Goal: Information Seeking & Learning: Learn about a topic

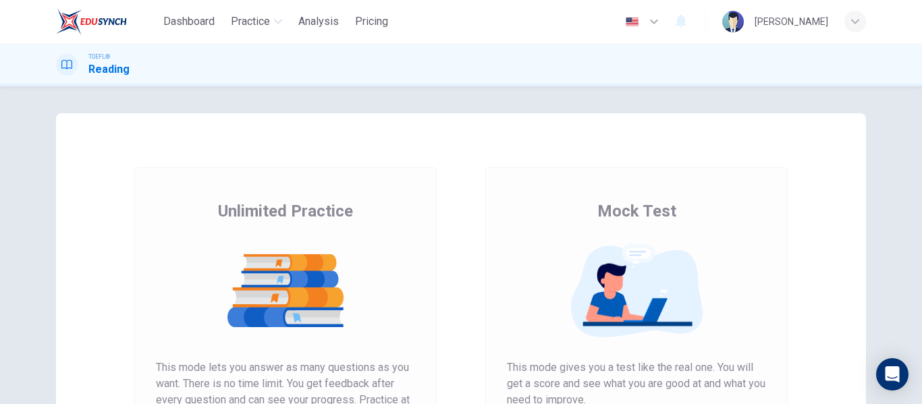
click at [463, 284] on div "Mock Test This mode gives you a test like the real one. You will get a score an…" at bounding box center [636, 347] width 351 height 361
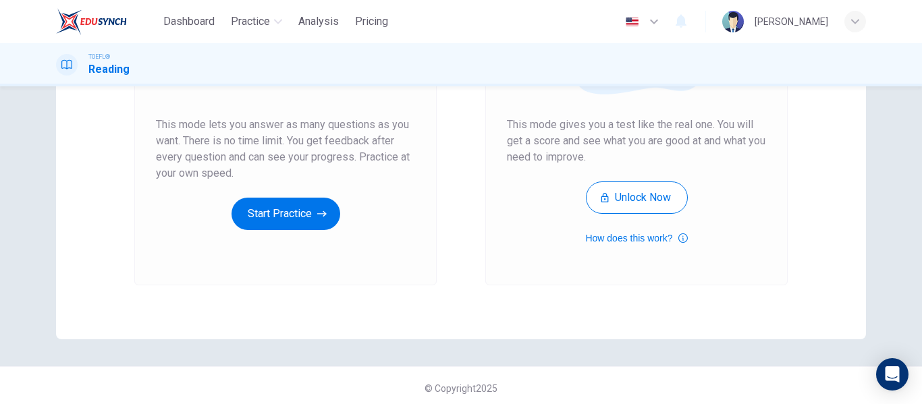
scroll to position [248, 0]
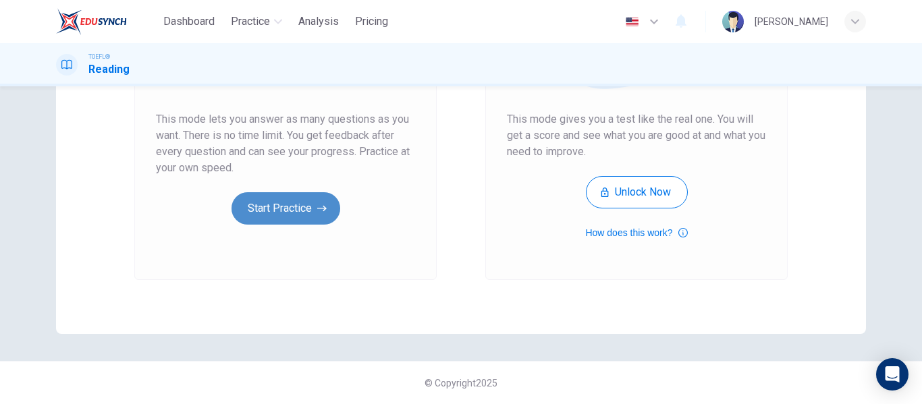
click at [304, 210] on button "Start Practice" at bounding box center [285, 208] width 109 height 32
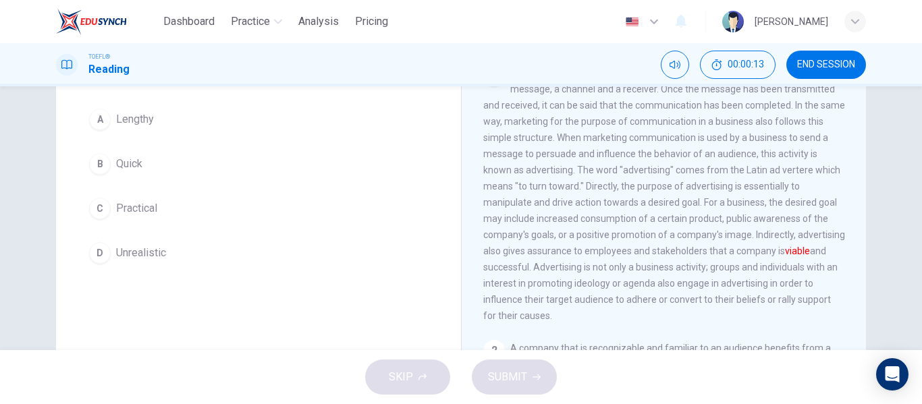
scroll to position [113, 0]
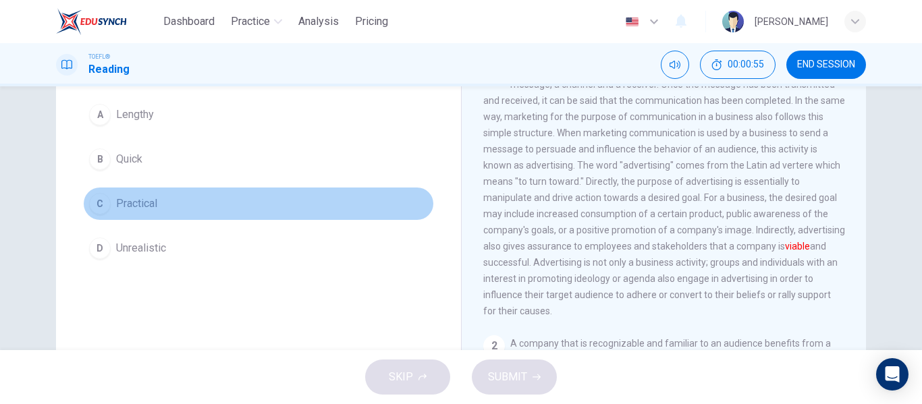
click at [102, 200] on div "C" at bounding box center [100, 204] width 22 height 22
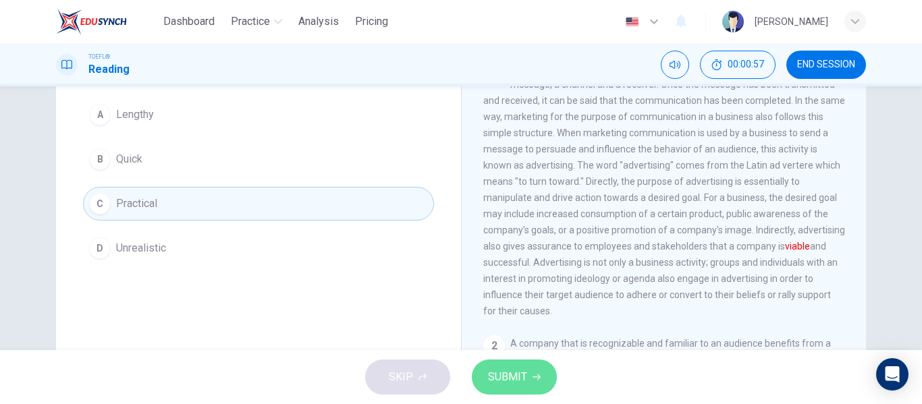
click at [497, 374] on span "SUBMIT" at bounding box center [507, 377] width 39 height 19
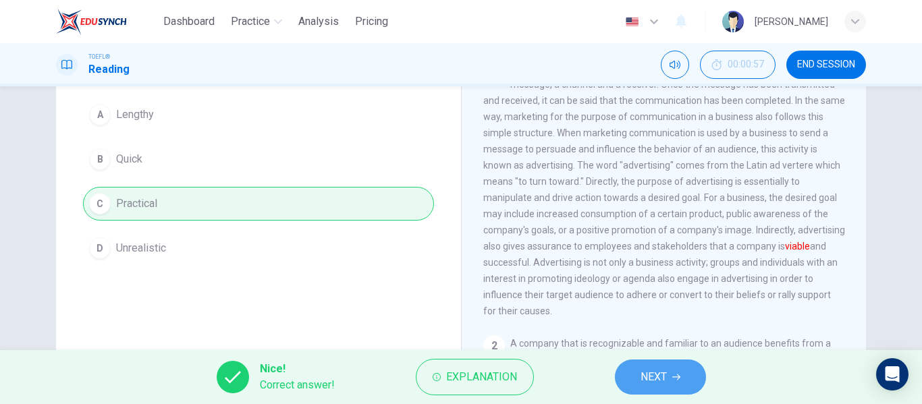
click at [672, 378] on icon "button" at bounding box center [676, 377] width 8 height 8
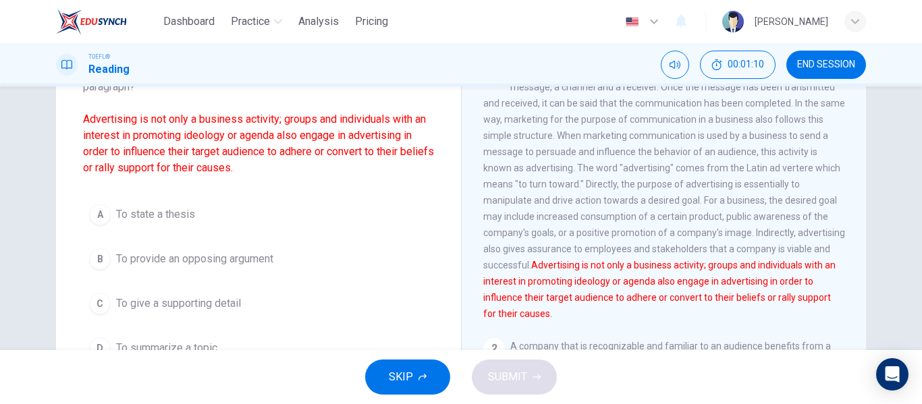
scroll to position [114, 0]
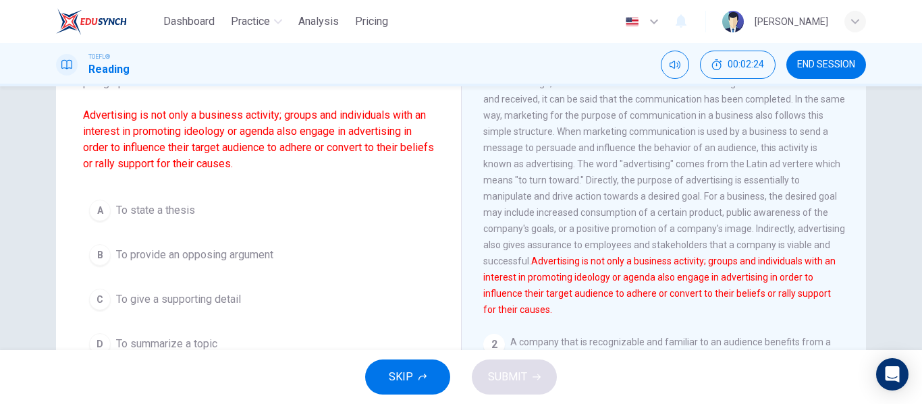
click at [107, 302] on div "C" at bounding box center [100, 300] width 22 height 22
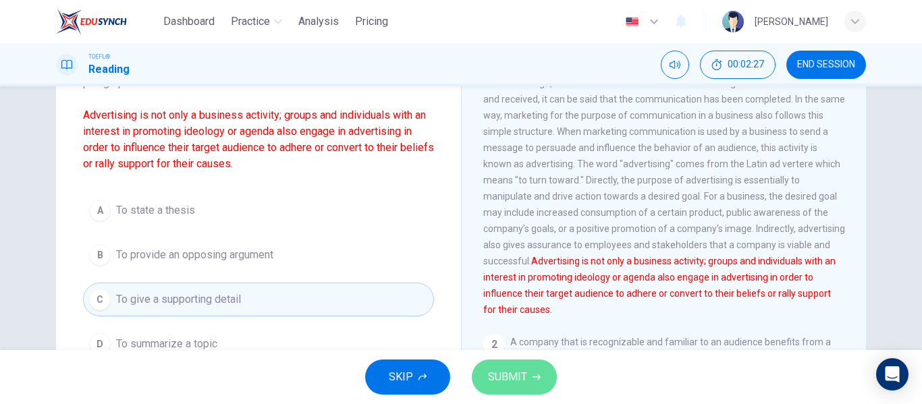
click at [519, 382] on span "SUBMIT" at bounding box center [507, 377] width 39 height 19
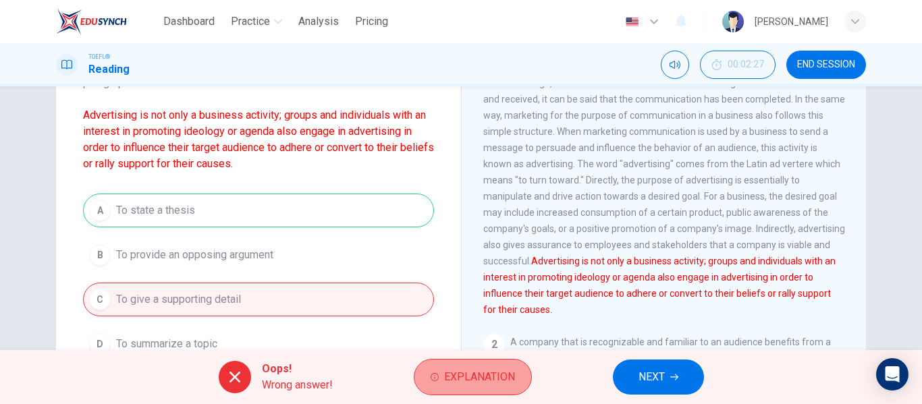
click at [495, 378] on span "Explanation" at bounding box center [479, 377] width 71 height 19
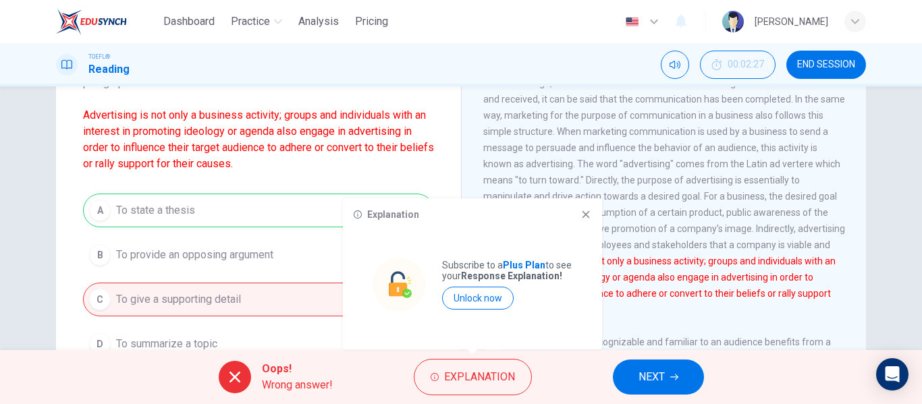
click at [878, 227] on div "Question 2 What is the author's purpose for the following sentence from the par…" at bounding box center [460, 233] width 853 height 469
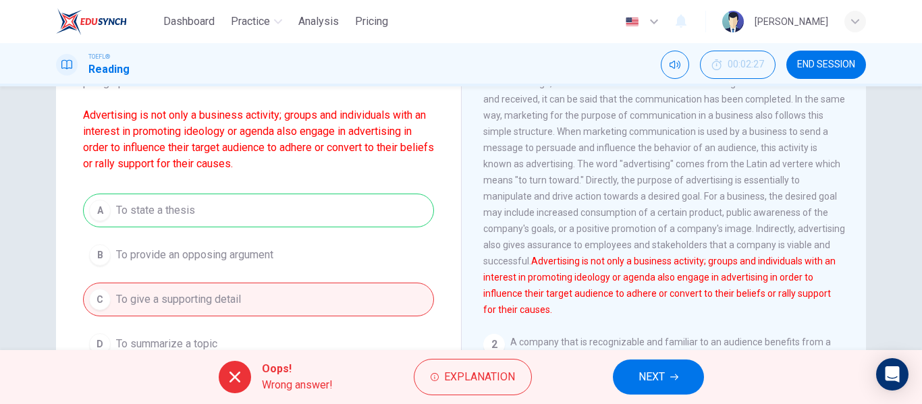
click at [358, 211] on div "A To state a thesis B To provide an opposing argument C To give a supporting de…" at bounding box center [258, 277] width 351 height 167
click at [664, 384] on span "NEXT" at bounding box center [651, 377] width 26 height 19
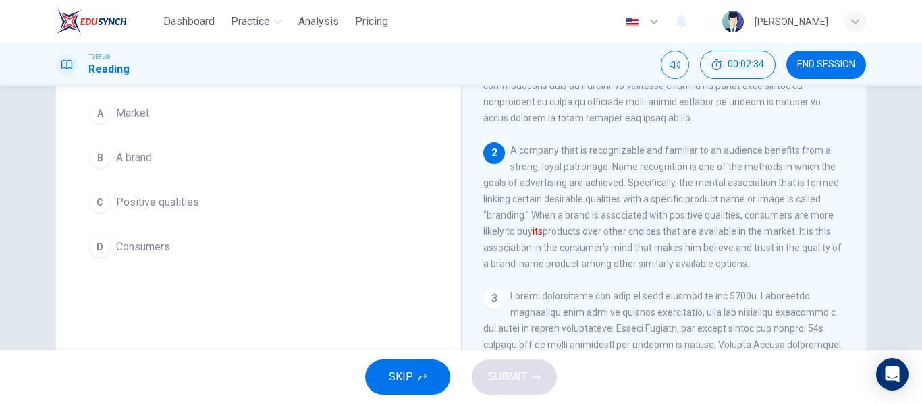
scroll to position [196, 0]
click at [393, 266] on div "Question 3 The word its in the paragraph refers to: A Market B A brand C Positi…" at bounding box center [258, 142] width 405 height 286
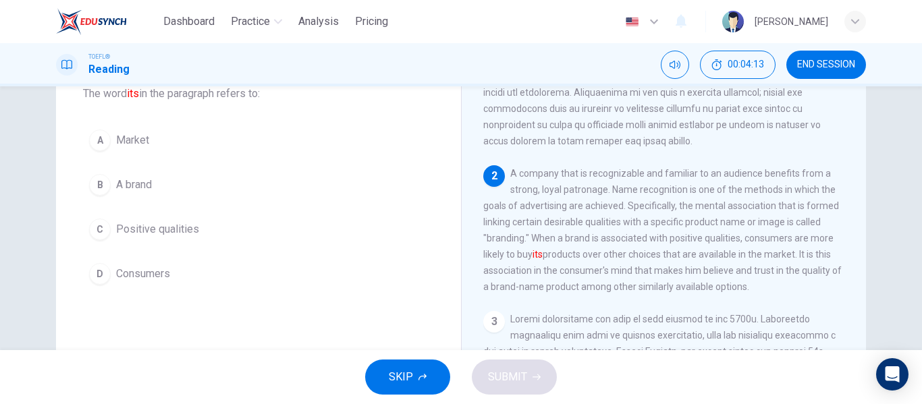
click at [116, 231] on span "Positive qualities" at bounding box center [157, 229] width 83 height 16
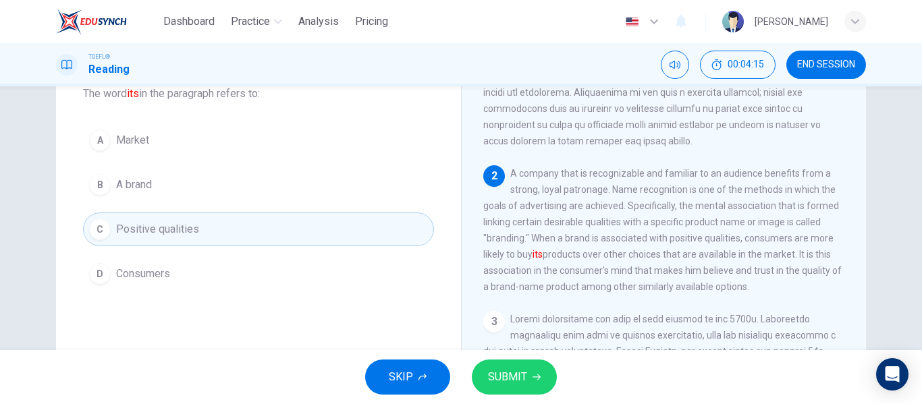
click at [515, 377] on span "SUBMIT" at bounding box center [507, 377] width 39 height 19
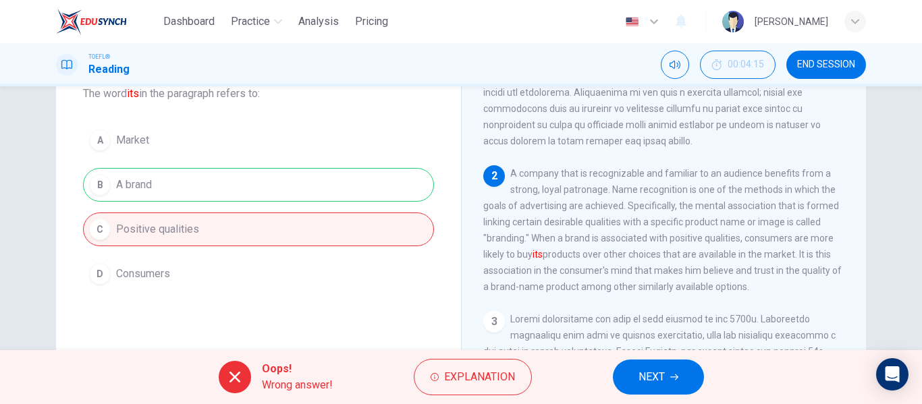
click at [667, 380] on button "NEXT" at bounding box center [658, 377] width 91 height 35
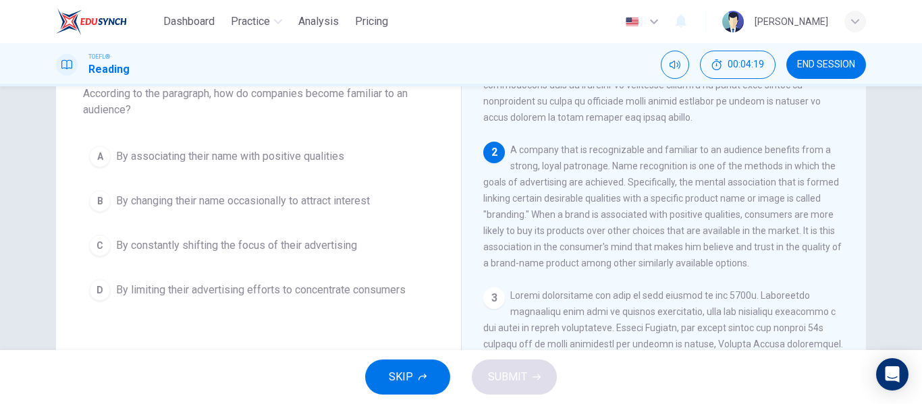
scroll to position [216, 0]
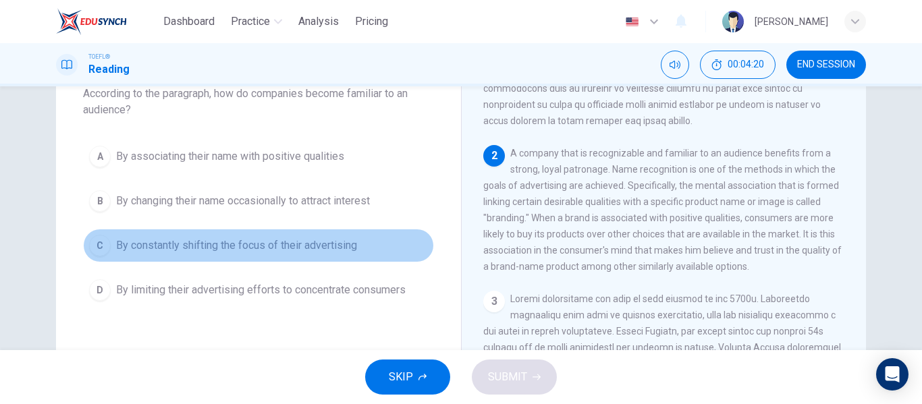
click at [402, 237] on button "C By constantly shifting the focus of their advertising" at bounding box center [258, 246] width 351 height 34
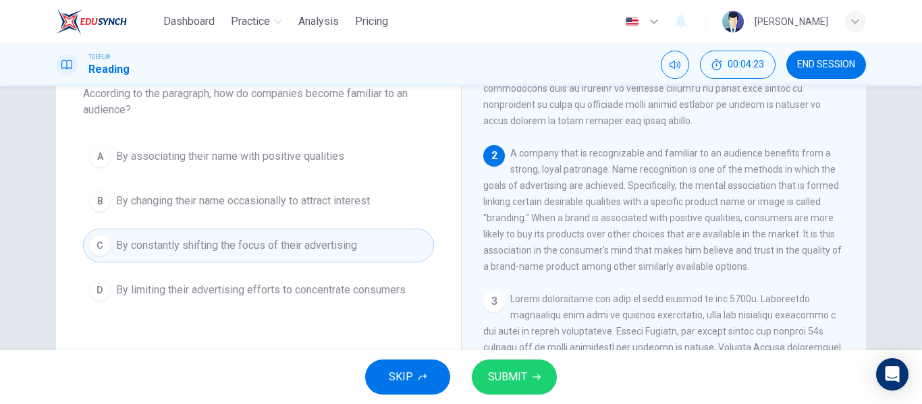
click at [29, 198] on div "Question 4 According to the paragraph, how do companies become familiar to an a…" at bounding box center [461, 218] width 922 height 264
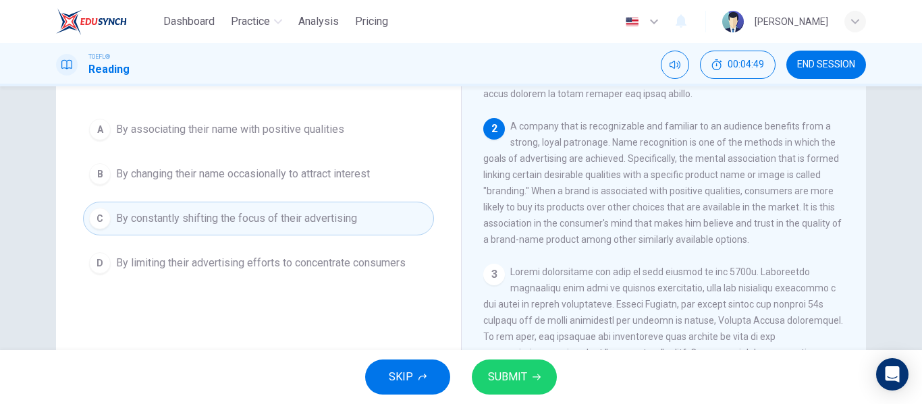
scroll to position [87, 0]
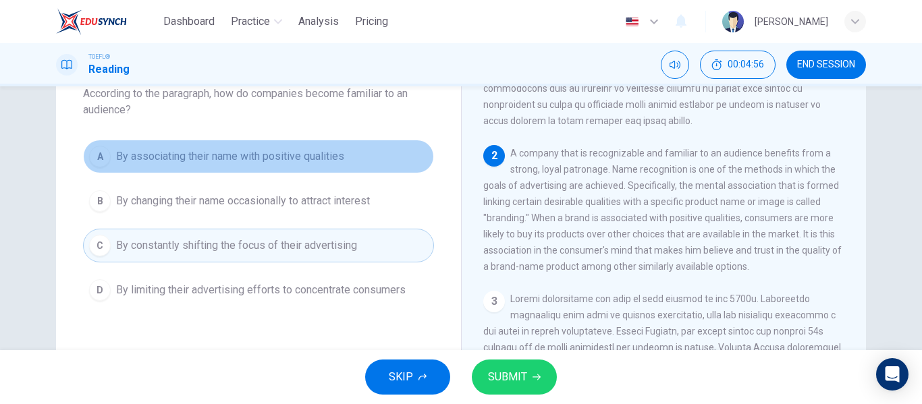
click at [152, 160] on span "By associating their name with positive qualities" at bounding box center [230, 156] width 228 height 16
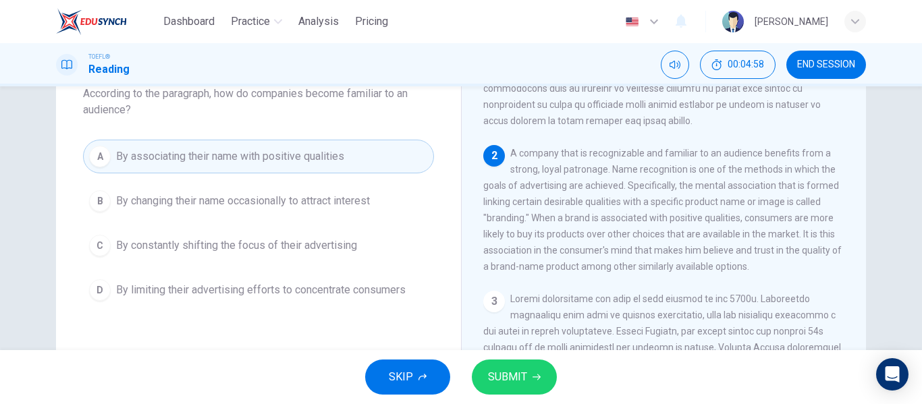
click at [496, 376] on span "SUBMIT" at bounding box center [507, 377] width 39 height 19
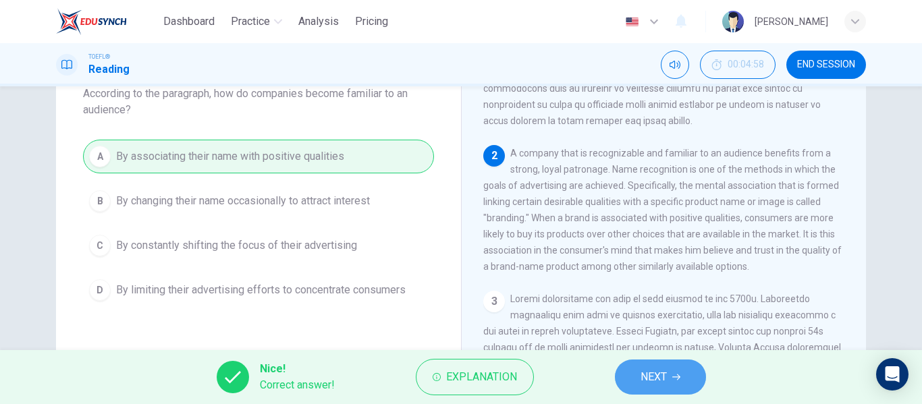
click at [679, 371] on button "NEXT" at bounding box center [660, 377] width 91 height 35
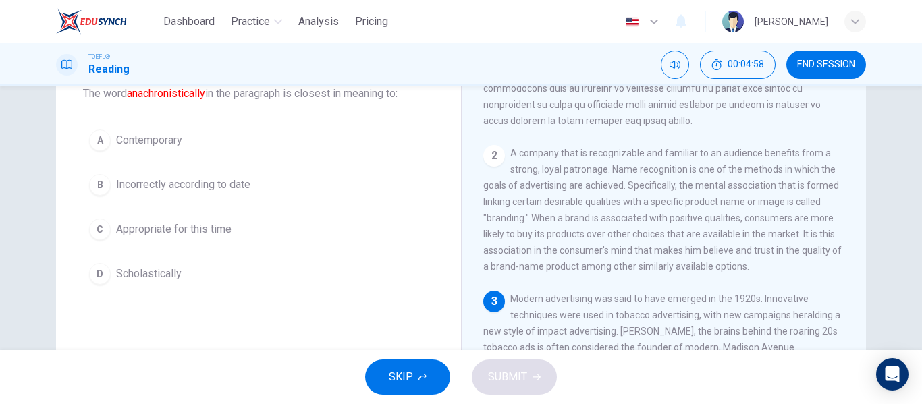
scroll to position [437, 0]
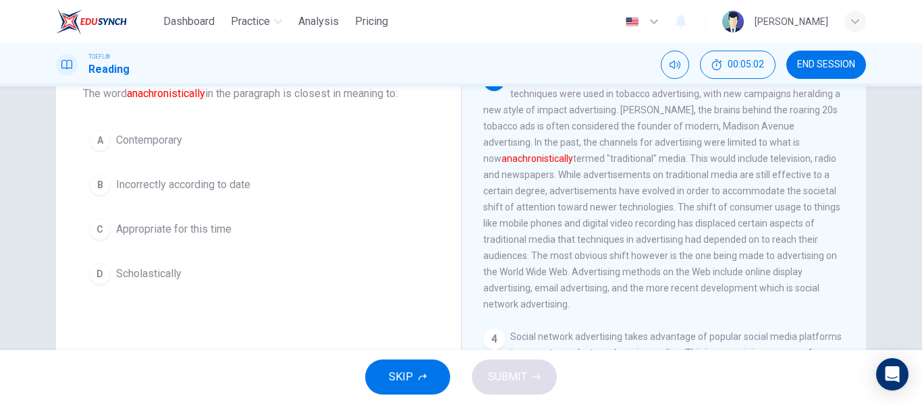
click at [38, 155] on div "Question 5 The word anachronistically in the paragraph is closest in meaning to…" at bounding box center [460, 260] width 853 height 469
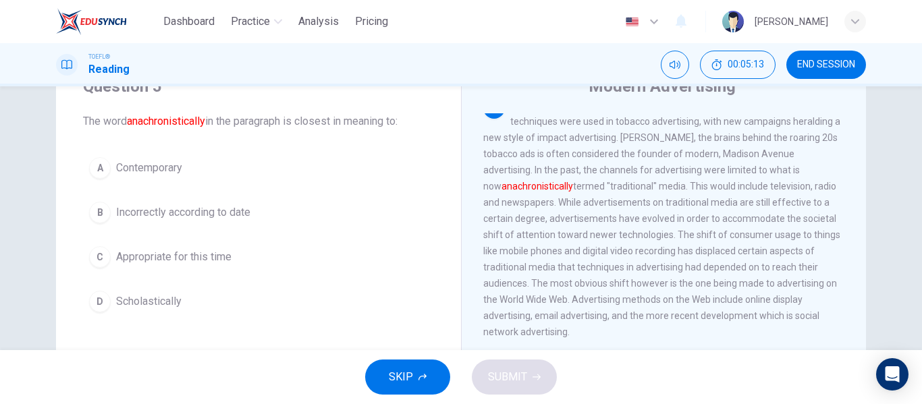
scroll to position [60, 0]
click at [94, 173] on div "A" at bounding box center [100, 168] width 22 height 22
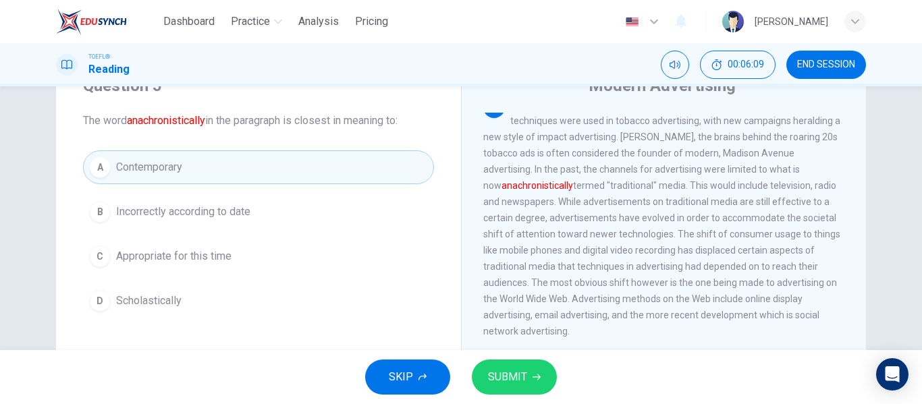
click at [529, 385] on button "SUBMIT" at bounding box center [514, 377] width 85 height 35
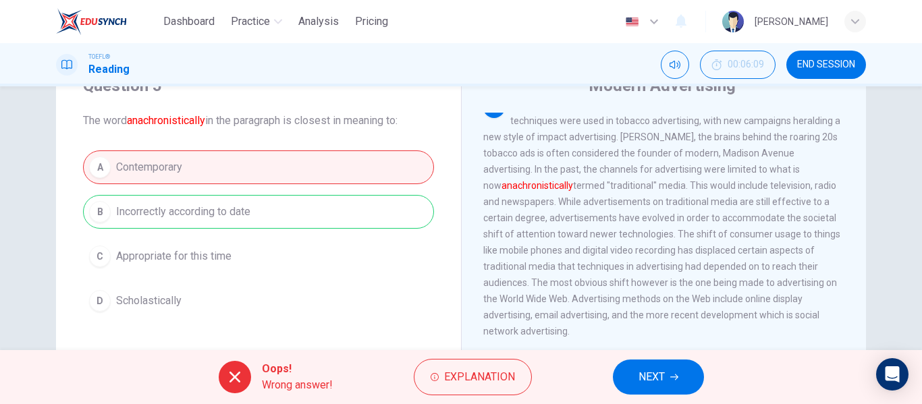
click at [679, 372] on button "NEXT" at bounding box center [658, 377] width 91 height 35
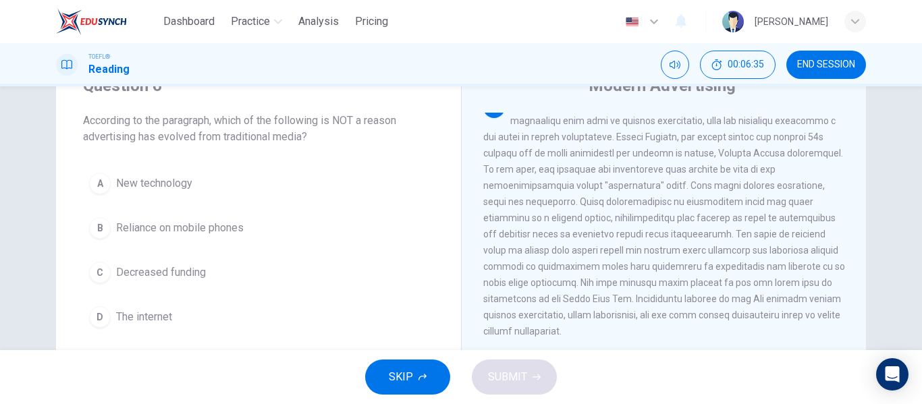
click at [30, 181] on div "Question 6 According to the paragraph, which of the following is NOT a reason a…" at bounding box center [461, 218] width 922 height 264
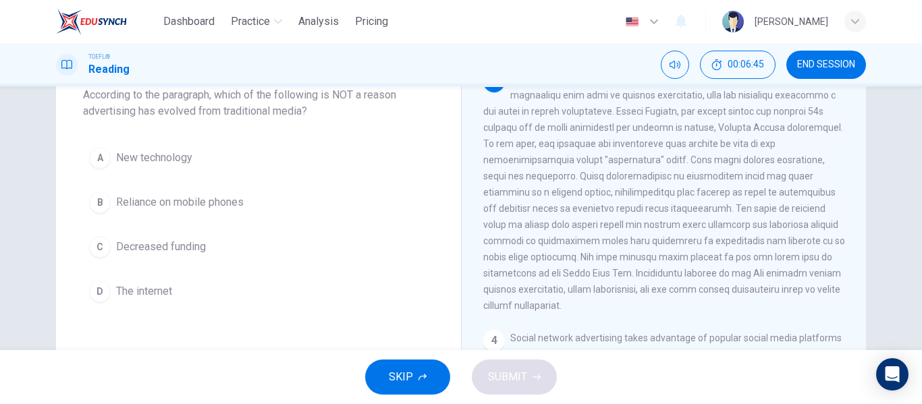
scroll to position [87, 0]
click at [99, 248] on div "C" at bounding box center [100, 246] width 22 height 22
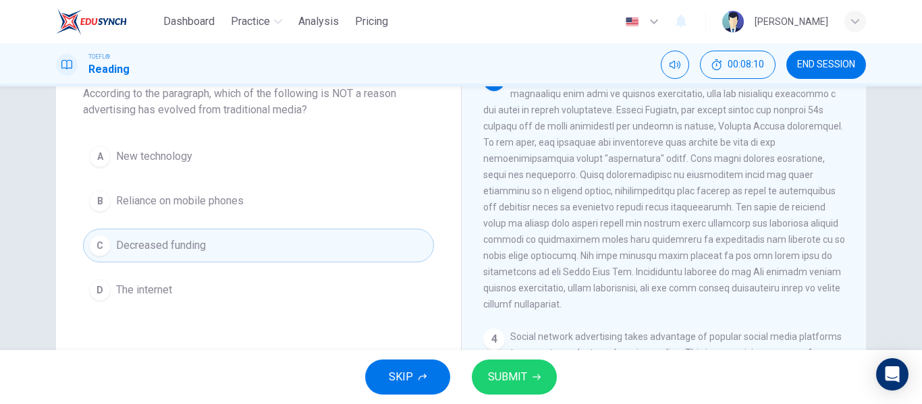
click at [519, 364] on button "SUBMIT" at bounding box center [514, 377] width 85 height 35
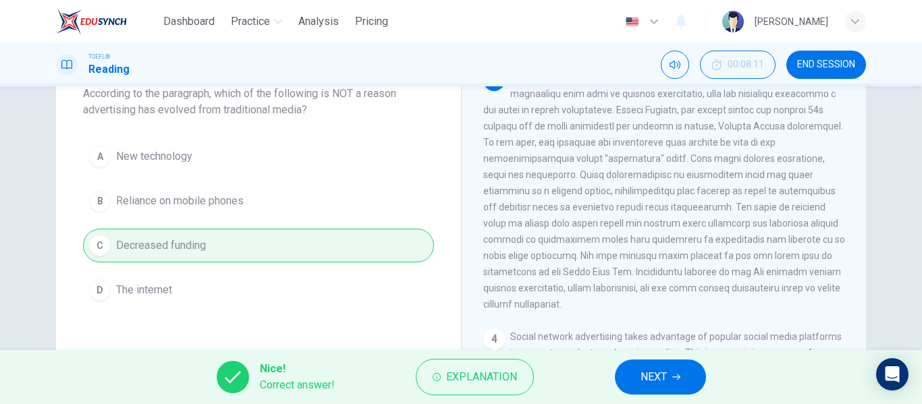
drag, startPoint x: 674, startPoint y: 382, endPoint x: 674, endPoint y: 396, distance: 14.2
click at [674, 396] on div "Nice! Correct answer! Explanation NEXT" at bounding box center [461, 377] width 922 height 54
click at [669, 376] on button "NEXT" at bounding box center [660, 377] width 91 height 35
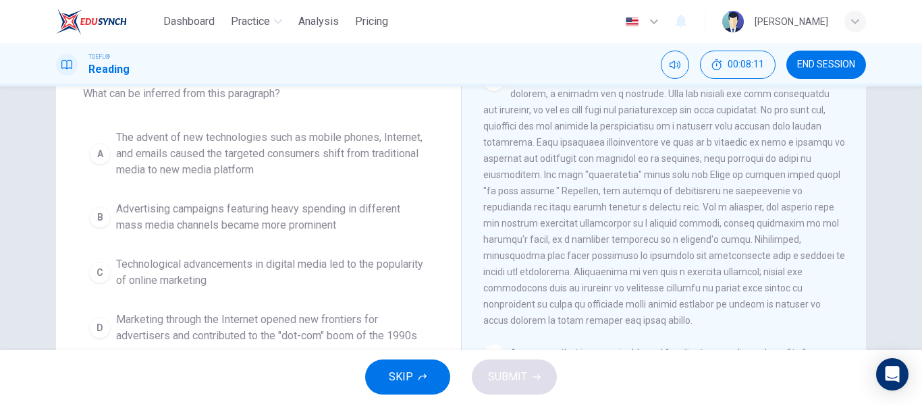
scroll to position [0, 0]
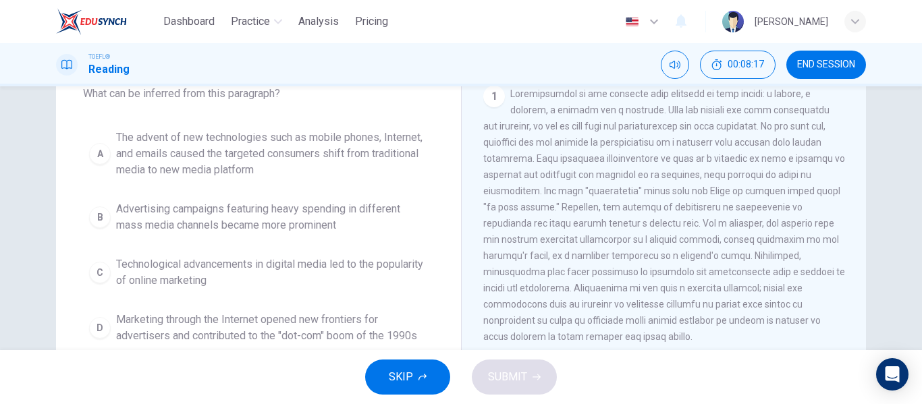
click at [43, 179] on div "Question 7 What can be inferred from this paragraph? A The advent of new techno…" at bounding box center [460, 260] width 853 height 469
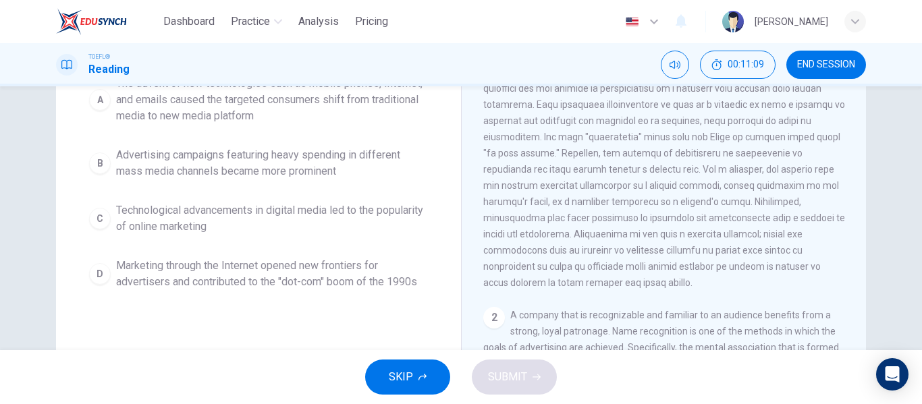
scroll to position [114, 0]
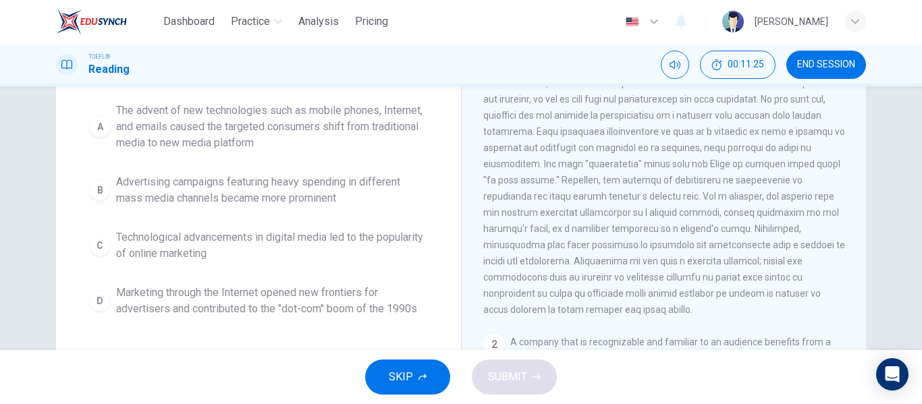
click at [98, 188] on div "B" at bounding box center [100, 190] width 22 height 22
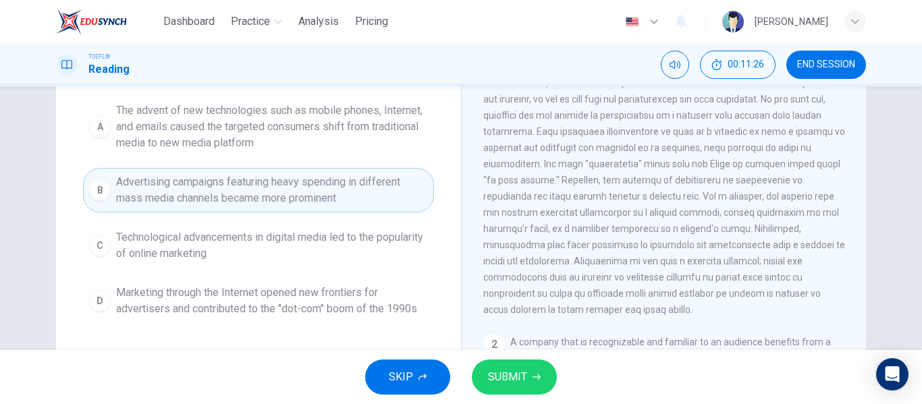
click at [513, 372] on span "SUBMIT" at bounding box center [507, 377] width 39 height 19
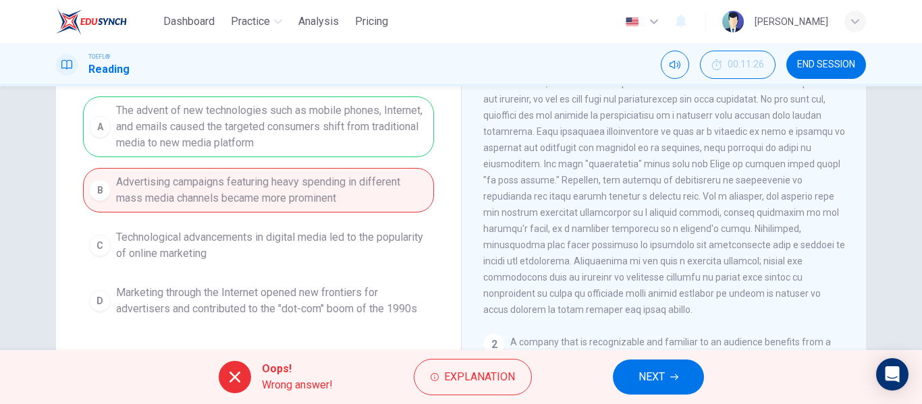
click at [260, 130] on div "A The advent of new technologies such as mobile phones, Internet, and emails ca…" at bounding box center [258, 209] width 351 height 227
click at [665, 375] on span "NEXT" at bounding box center [651, 377] width 26 height 19
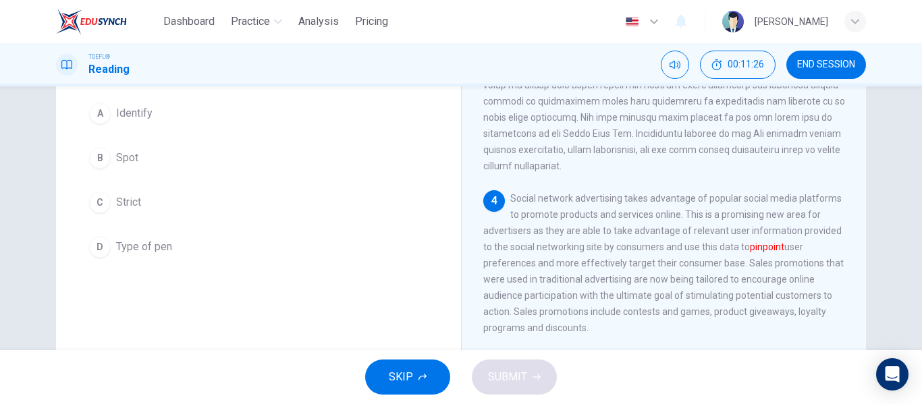
scroll to position [605, 0]
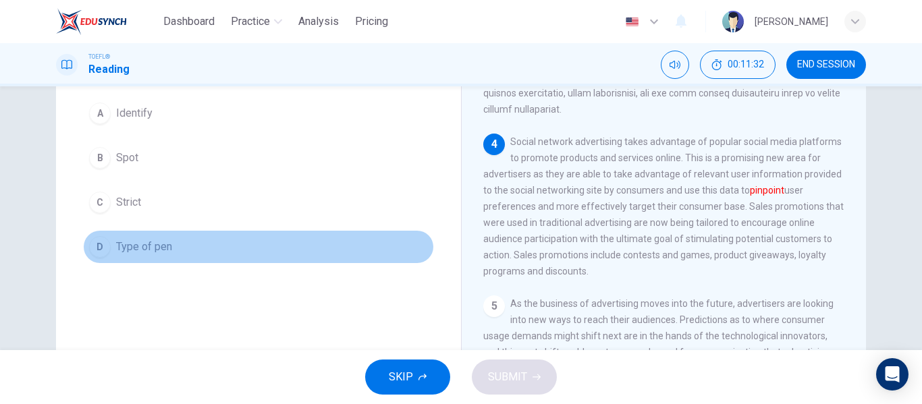
click at [357, 254] on button "D Type of pen" at bounding box center [258, 247] width 351 height 34
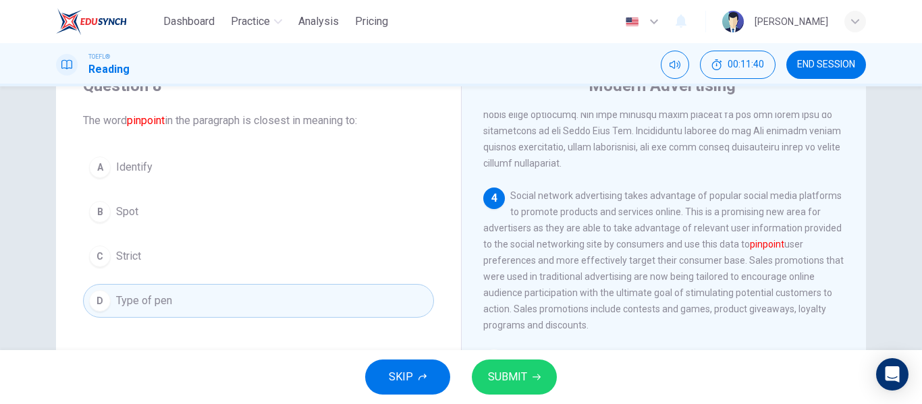
scroll to position [87, 0]
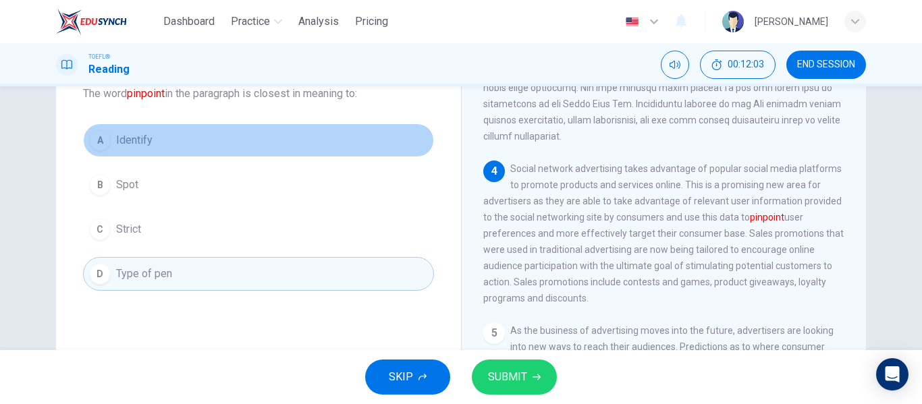
click at [219, 140] on button "A Identify" at bounding box center [258, 140] width 351 height 34
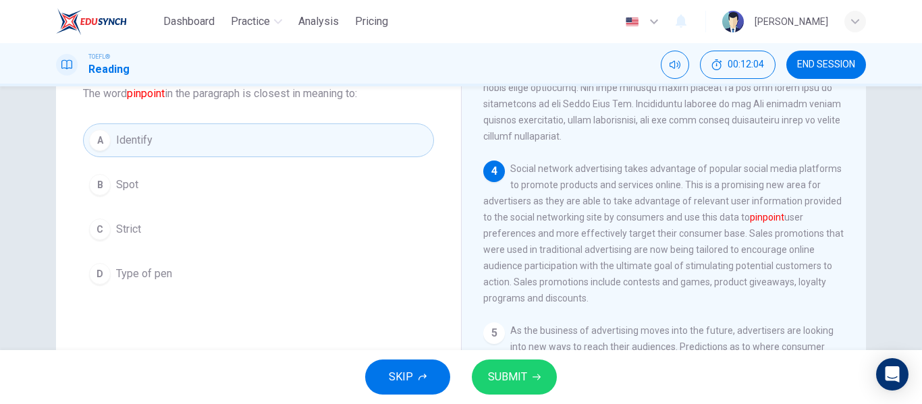
click at [536, 376] on icon "button" at bounding box center [536, 377] width 8 height 8
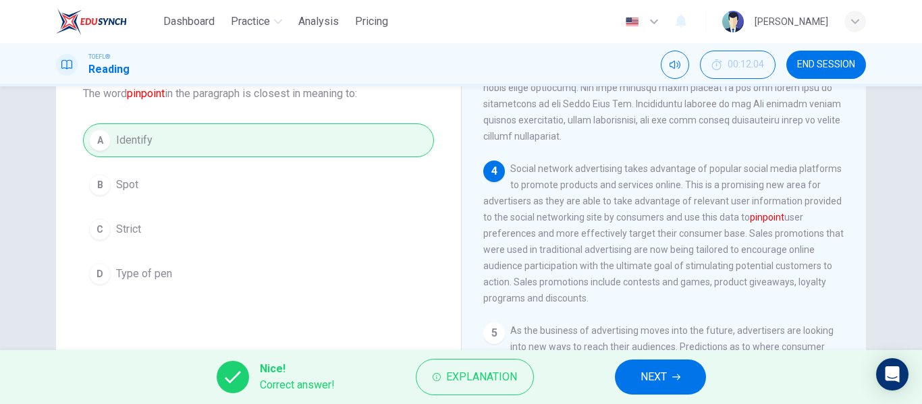
click at [643, 385] on span "NEXT" at bounding box center [653, 377] width 26 height 19
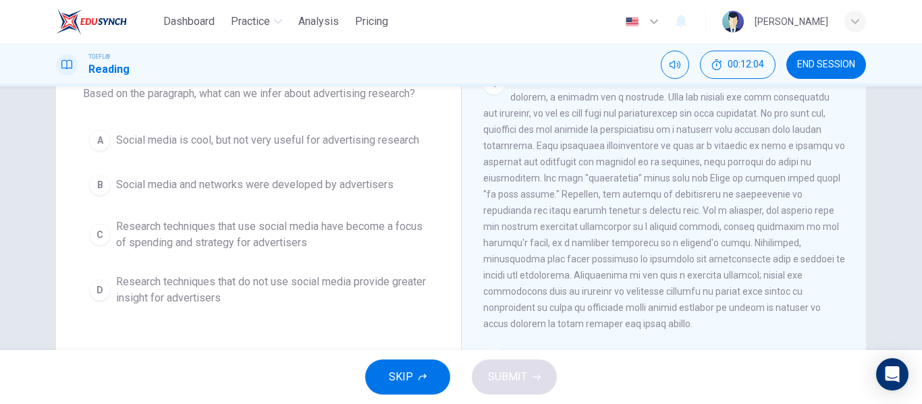
scroll to position [0, 0]
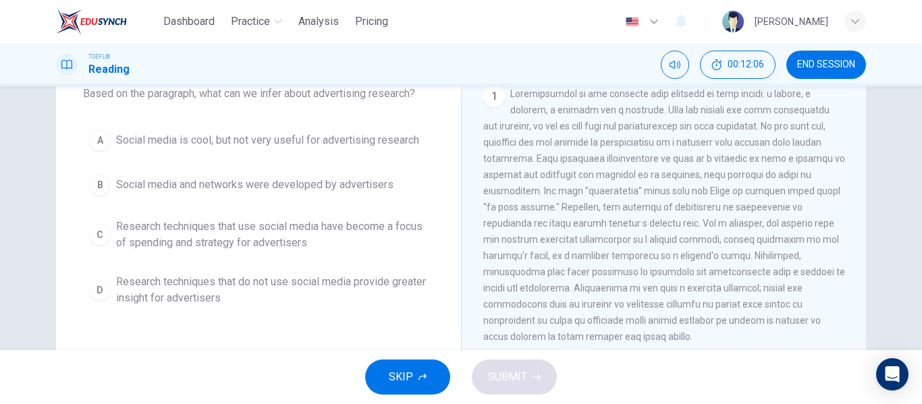
click at [47, 209] on div "Question 9 Based on the paragraph, what can we infer about advertising research…" at bounding box center [460, 260] width 853 height 469
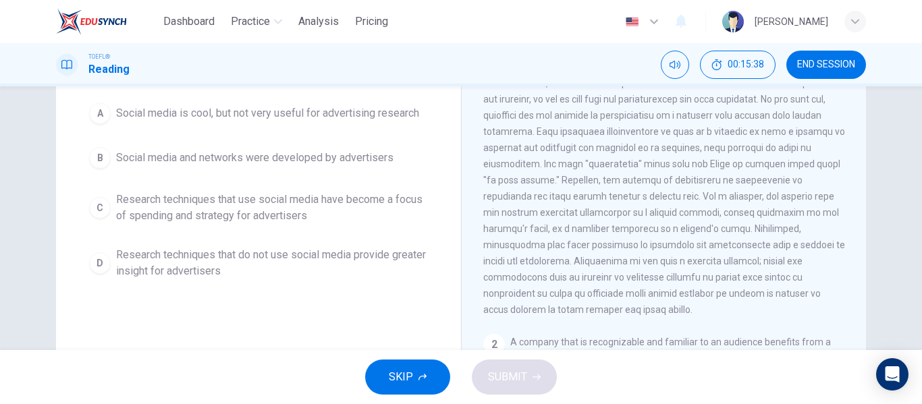
scroll to position [87, 0]
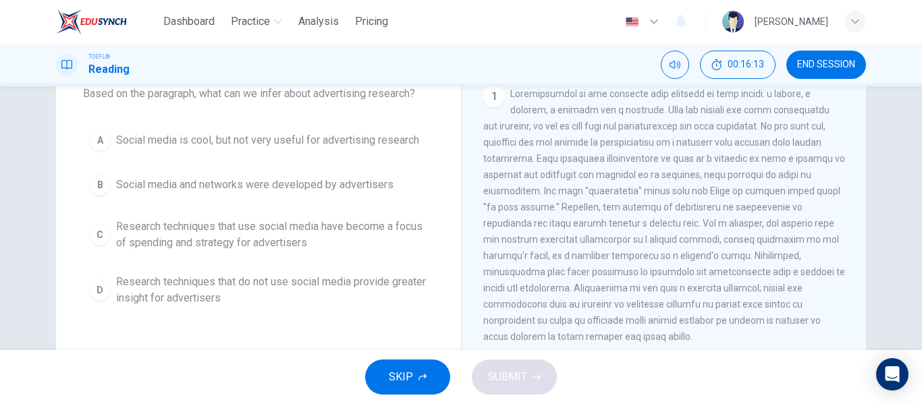
click at [200, 181] on span "Social media and networks were developed by advertisers" at bounding box center [254, 185] width 277 height 16
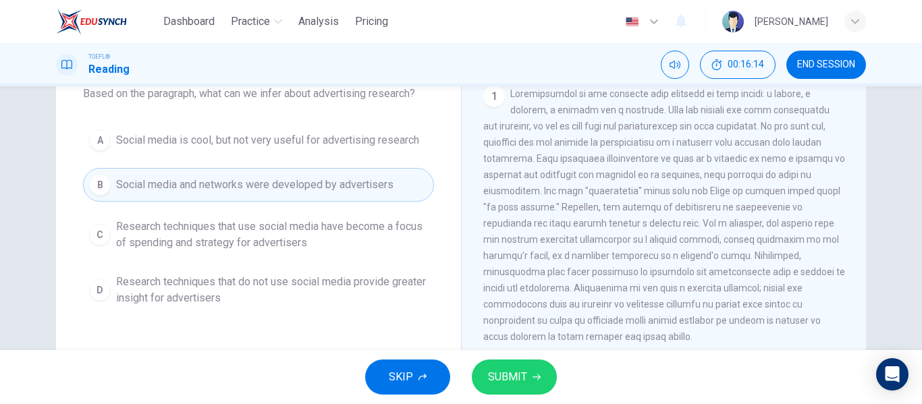
click at [541, 395] on div "SKIP SUBMIT" at bounding box center [461, 377] width 922 height 54
click at [530, 385] on button "SUBMIT" at bounding box center [514, 377] width 85 height 35
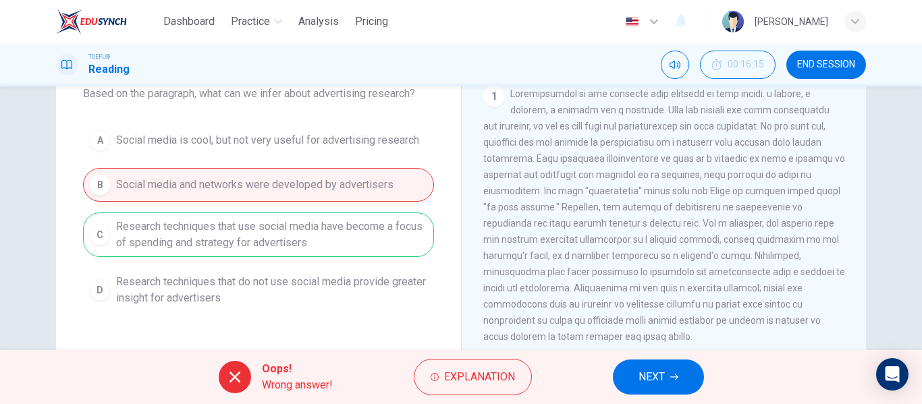
click at [661, 368] on span "NEXT" at bounding box center [651, 377] width 26 height 19
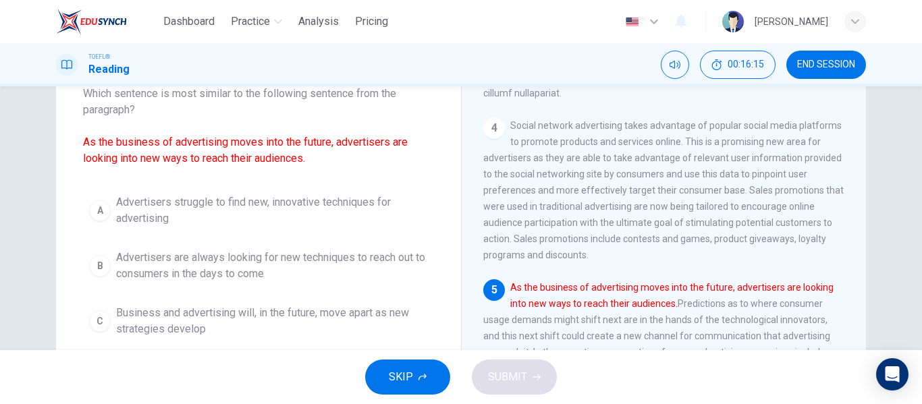
scroll to position [688, 0]
click at [19, 244] on div "Question 10 Which sentence is most similar to the following sentence from the p…" at bounding box center [461, 218] width 922 height 264
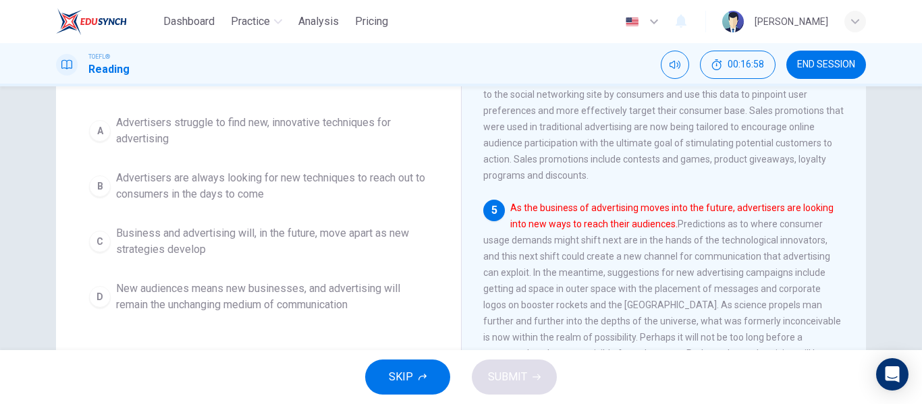
scroll to position [168, 0]
click at [105, 300] on div "D" at bounding box center [100, 296] width 22 height 22
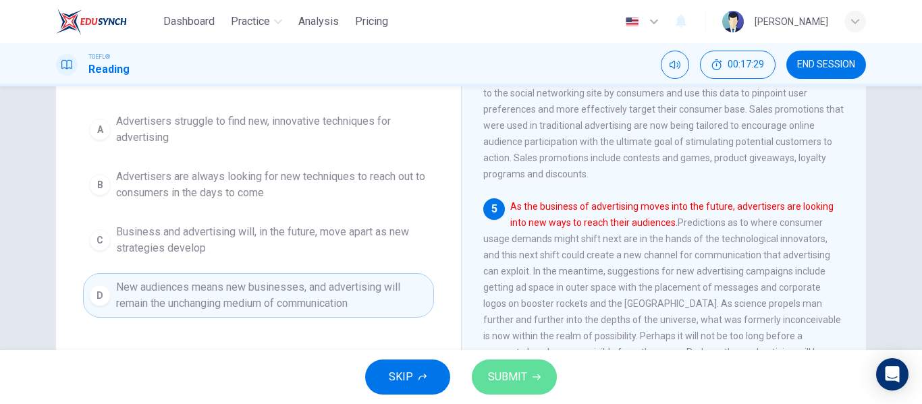
click at [493, 381] on span "SUBMIT" at bounding box center [507, 377] width 39 height 19
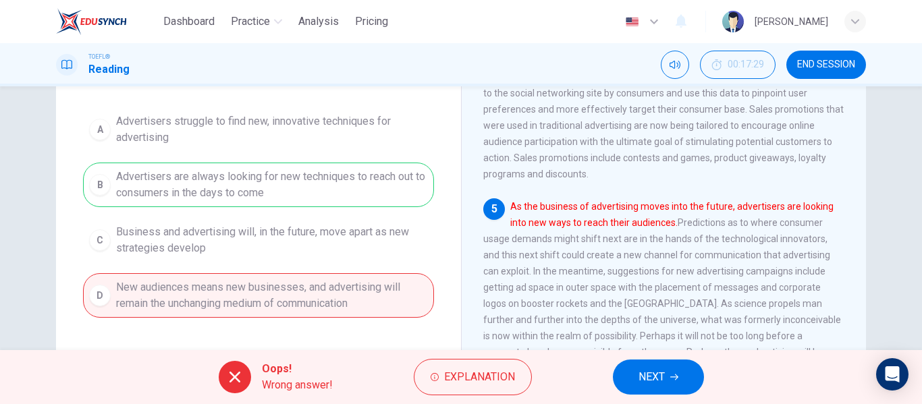
click at [184, 207] on div "A Advertisers struggle to find new, innovative techniques for advertising B Adv…" at bounding box center [258, 212] width 351 height 210
click at [657, 370] on span "NEXT" at bounding box center [651, 377] width 26 height 19
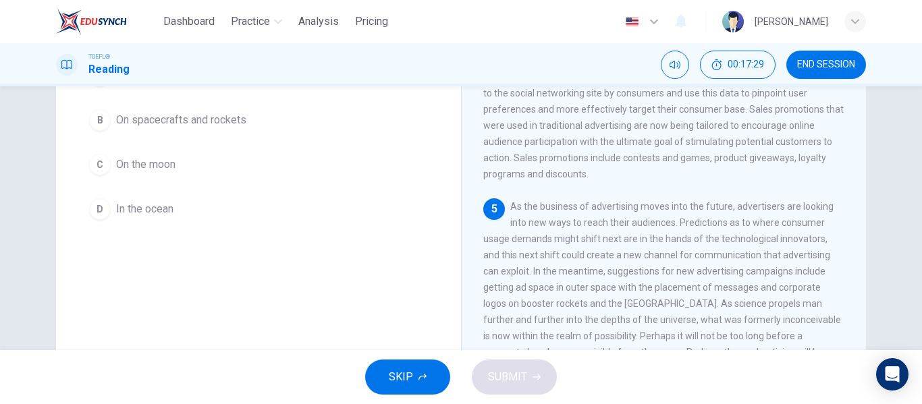
scroll to position [119, 0]
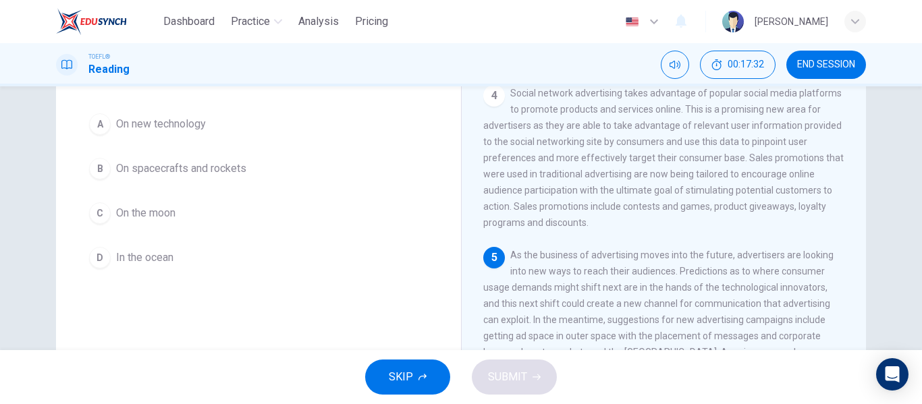
click at [414, 236] on div "A On new technology B On spacecrafts and rockets C On the moon D In the ocean" at bounding box center [258, 190] width 351 height 167
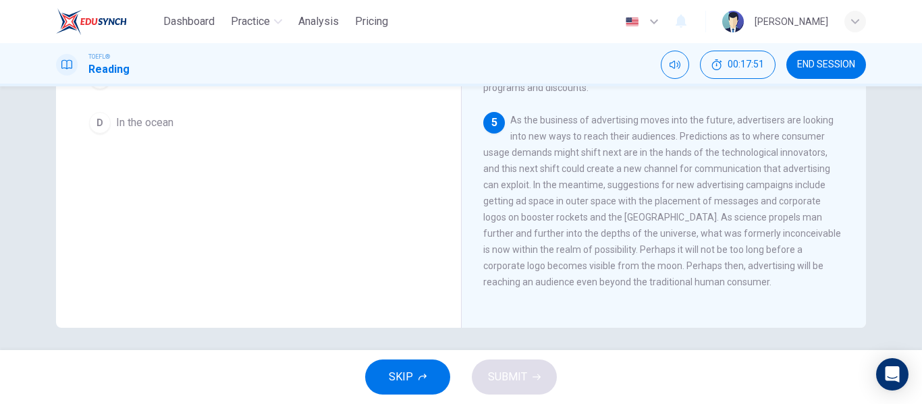
scroll to position [259, 0]
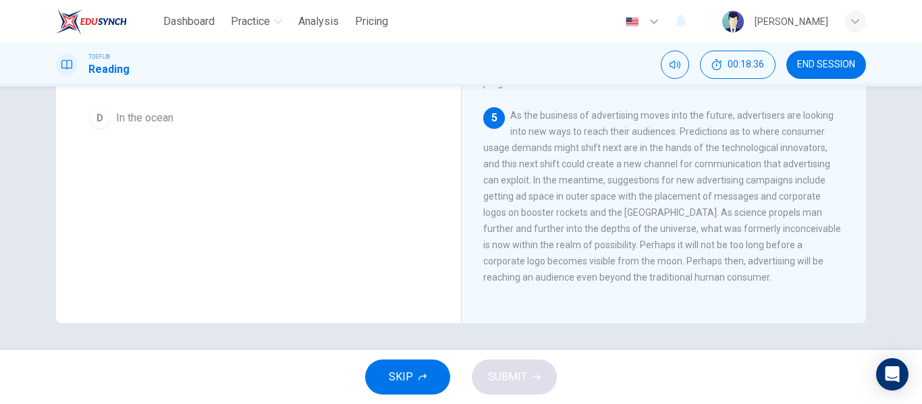
click at [420, 225] on div "Question 11 According to the paragraph, which of the following is NOT suggested…" at bounding box center [258, 88] width 405 height 469
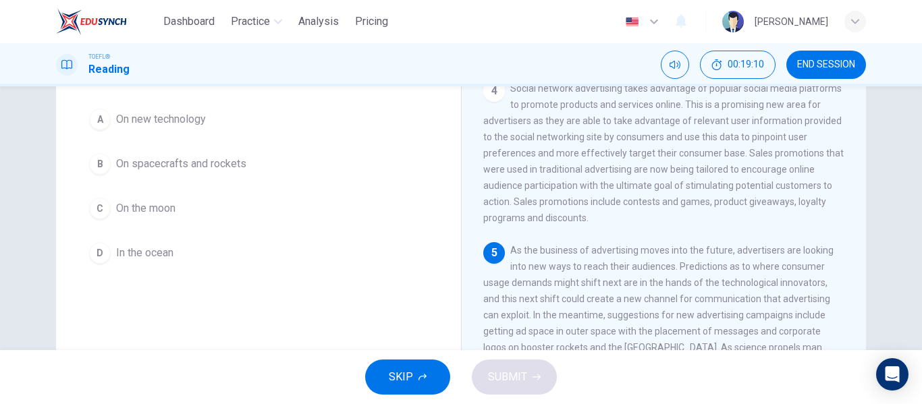
scroll to position [97, 0]
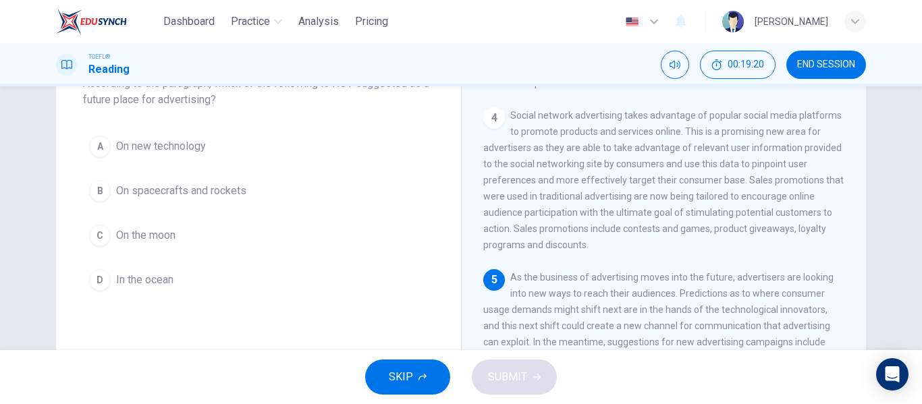
click at [96, 279] on div "D" at bounding box center [100, 280] width 22 height 22
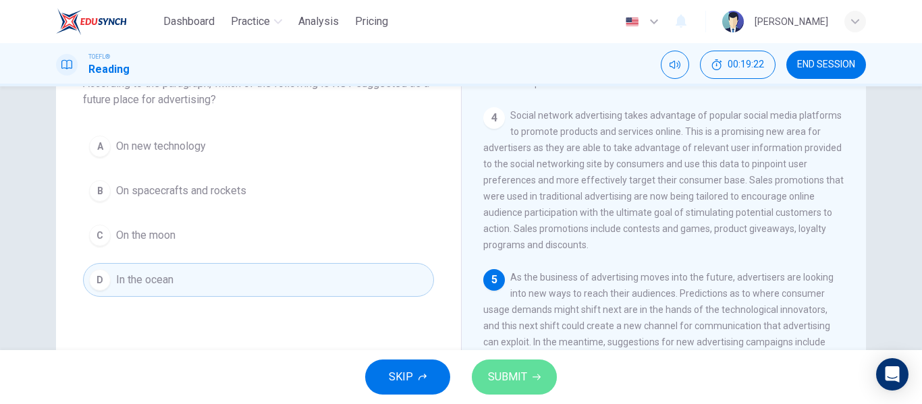
click at [511, 380] on span "SUBMIT" at bounding box center [507, 377] width 39 height 19
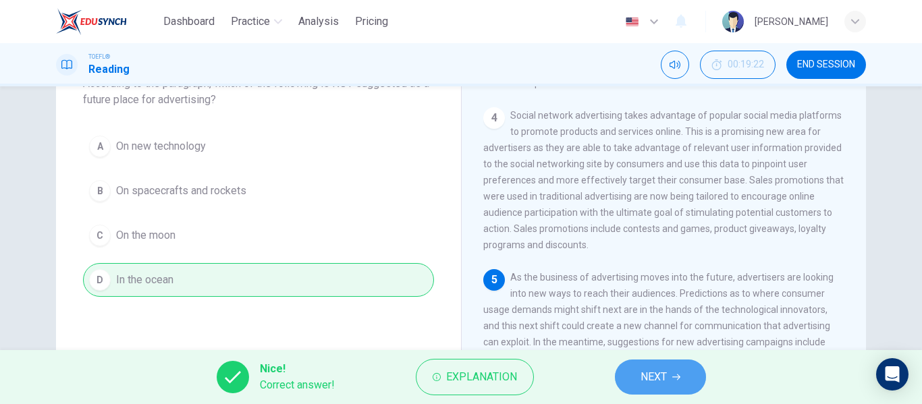
click at [658, 374] on span "NEXT" at bounding box center [653, 377] width 26 height 19
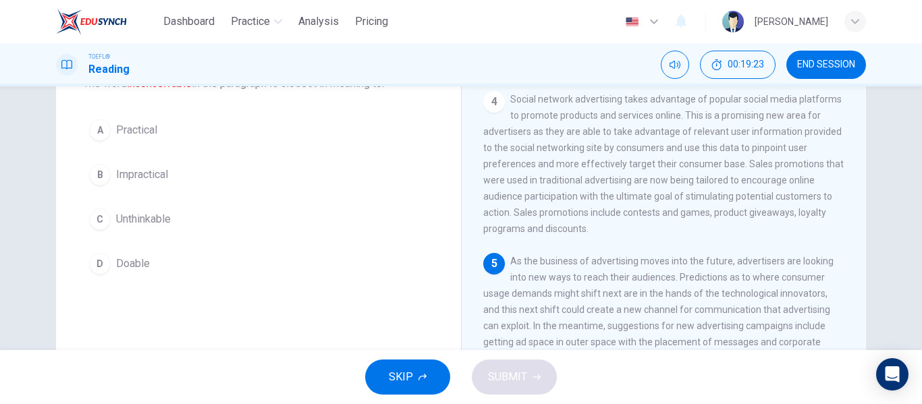
click at [56, 256] on div "Question 12 The word inconceivable in the paragraph is closest in meaning to: A…" at bounding box center [258, 159] width 405 height 286
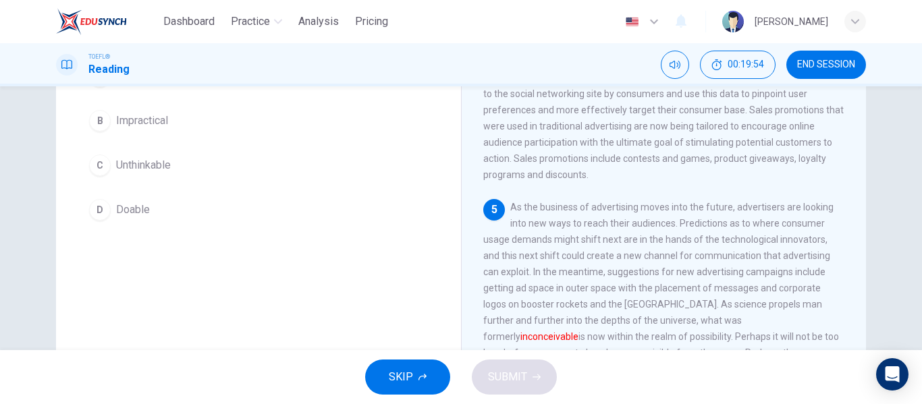
scroll to position [124, 0]
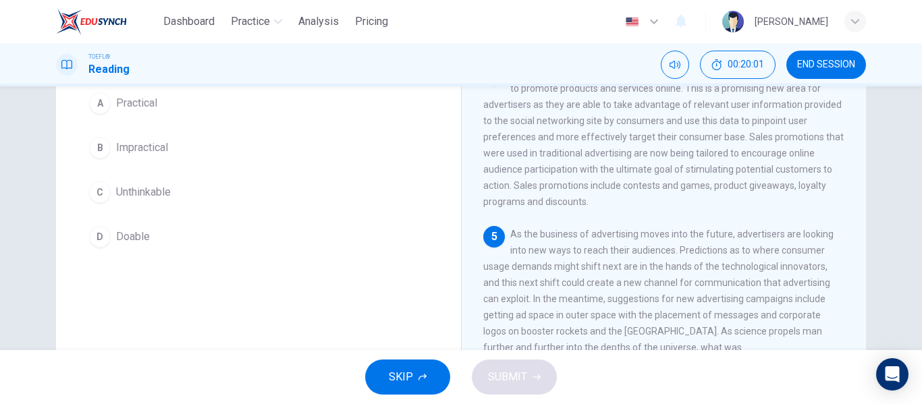
click at [107, 240] on div "D" at bounding box center [100, 237] width 22 height 22
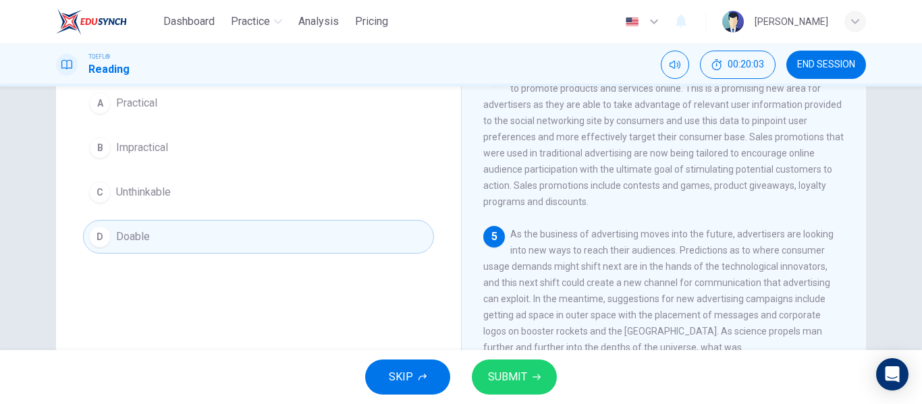
click at [518, 374] on span "SUBMIT" at bounding box center [507, 377] width 39 height 19
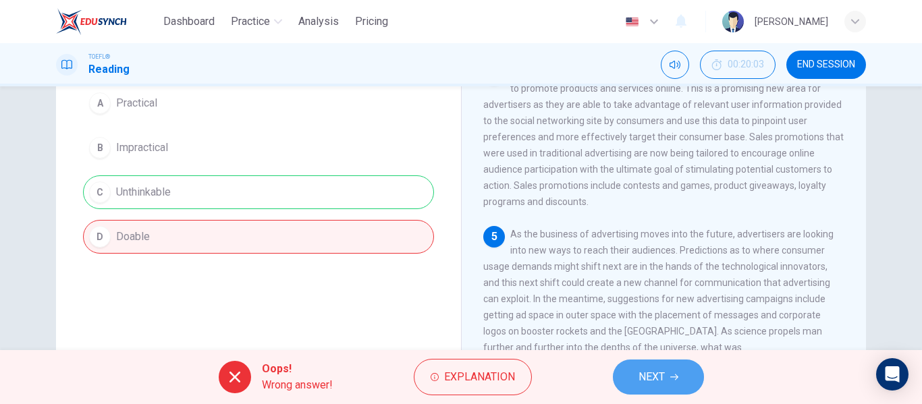
click at [667, 376] on button "NEXT" at bounding box center [658, 377] width 91 height 35
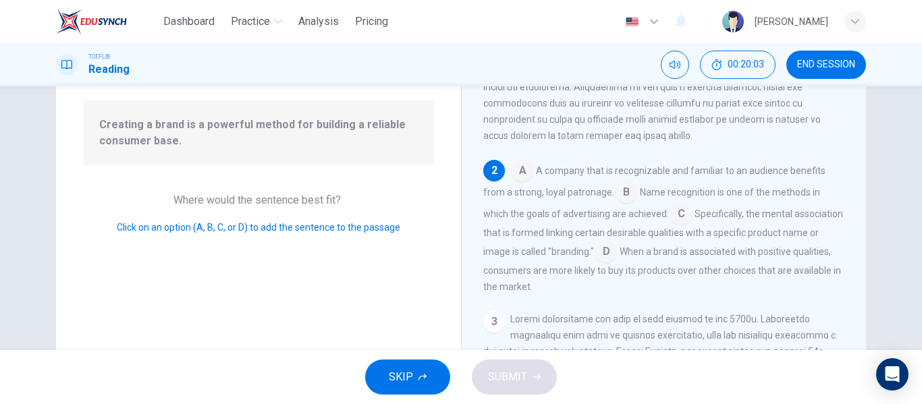
scroll to position [168, 0]
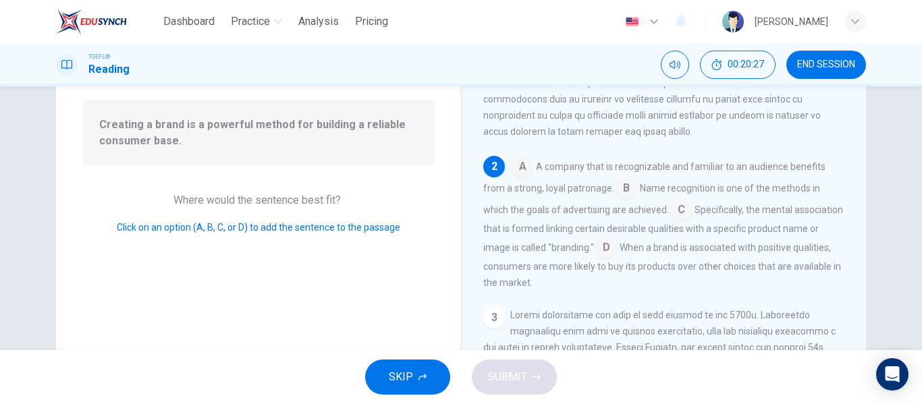
click at [816, 75] on button "END SESSION" at bounding box center [826, 65] width 80 height 28
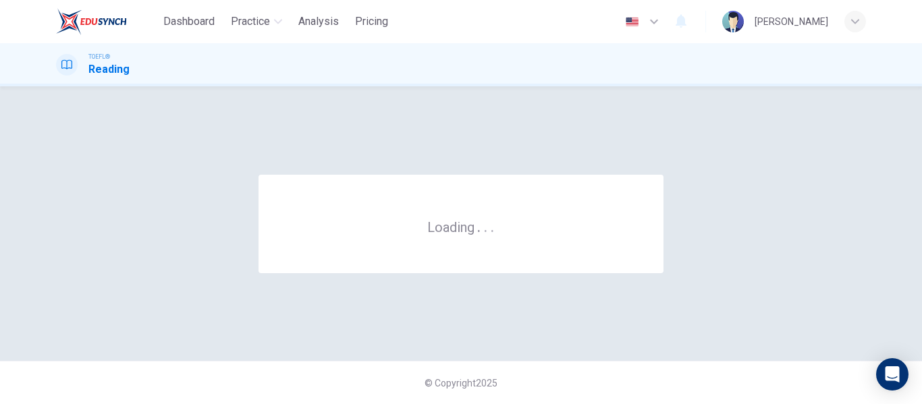
scroll to position [0, 0]
